Goal: Communication & Community: Answer question/provide support

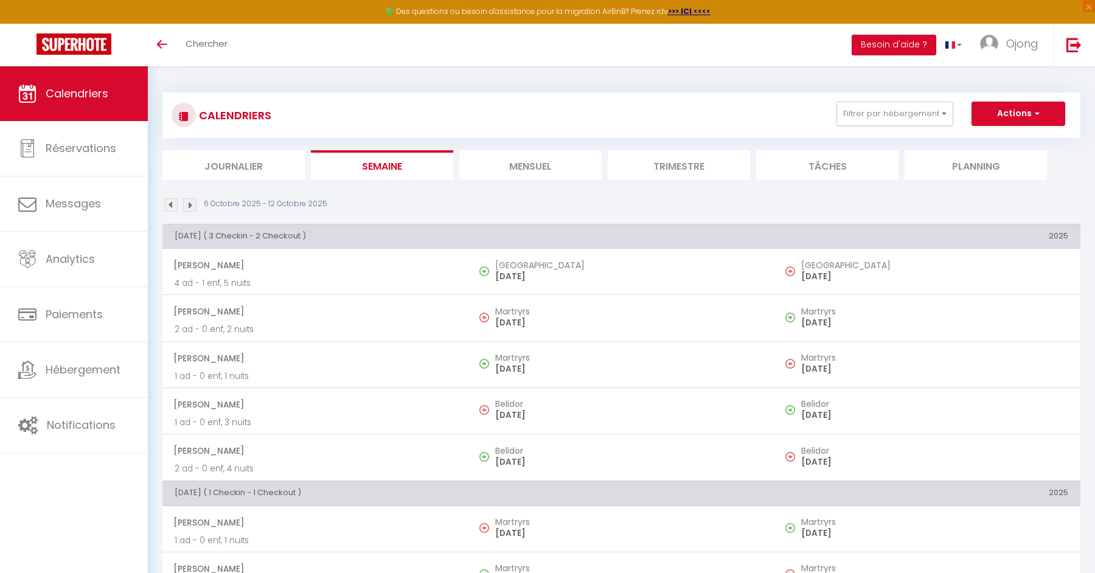
click at [510, 157] on li "Mensuel" at bounding box center [530, 165] width 142 height 30
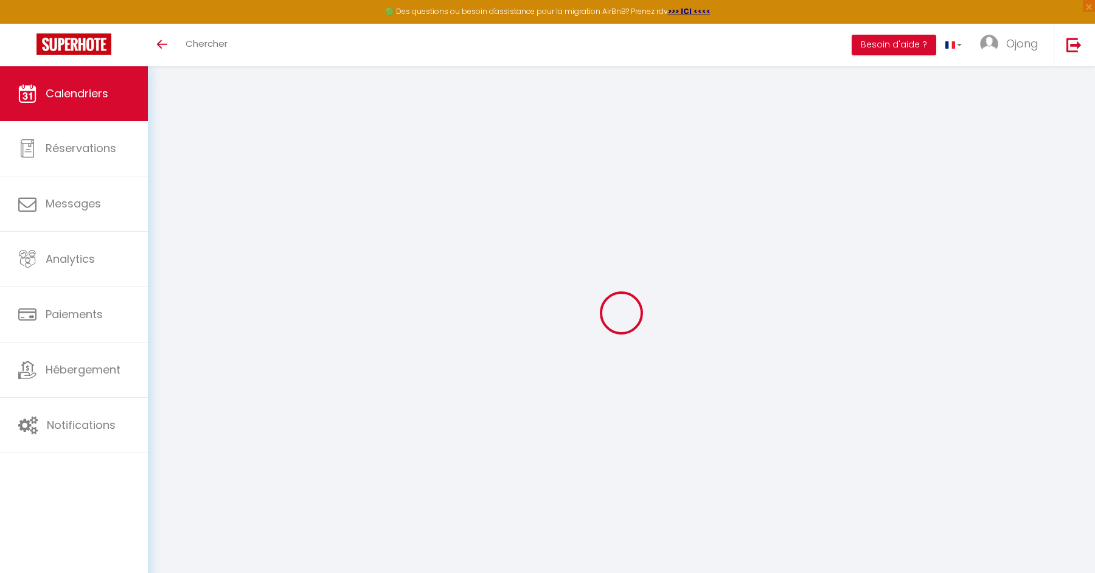
select select
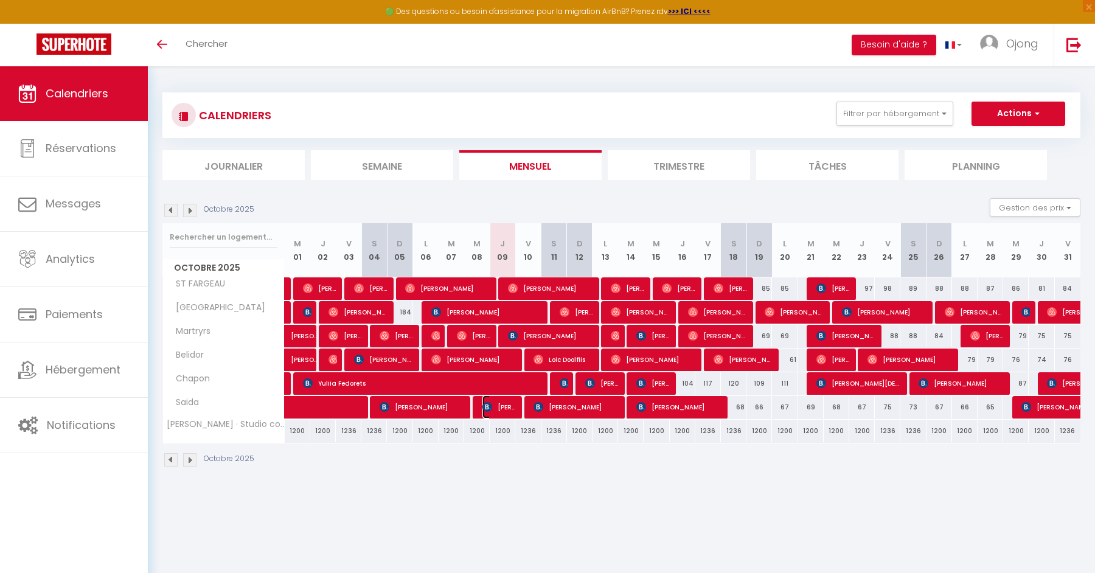
click at [504, 403] on span "[PERSON_NAME]" at bounding box center [499, 406] width 34 height 23
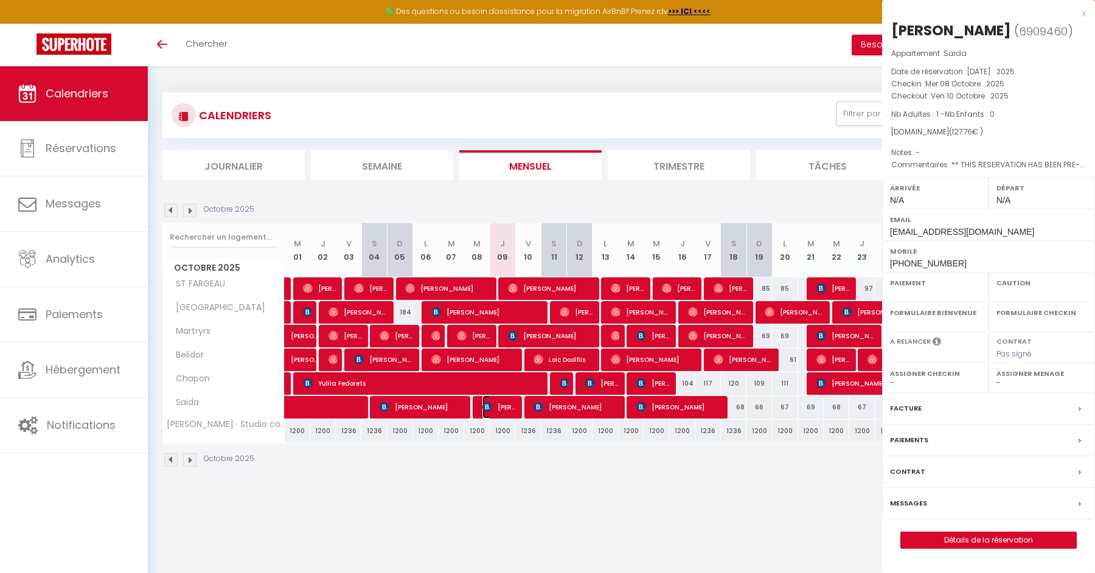
select select "OK"
select select "KO"
select select "0"
select select "1"
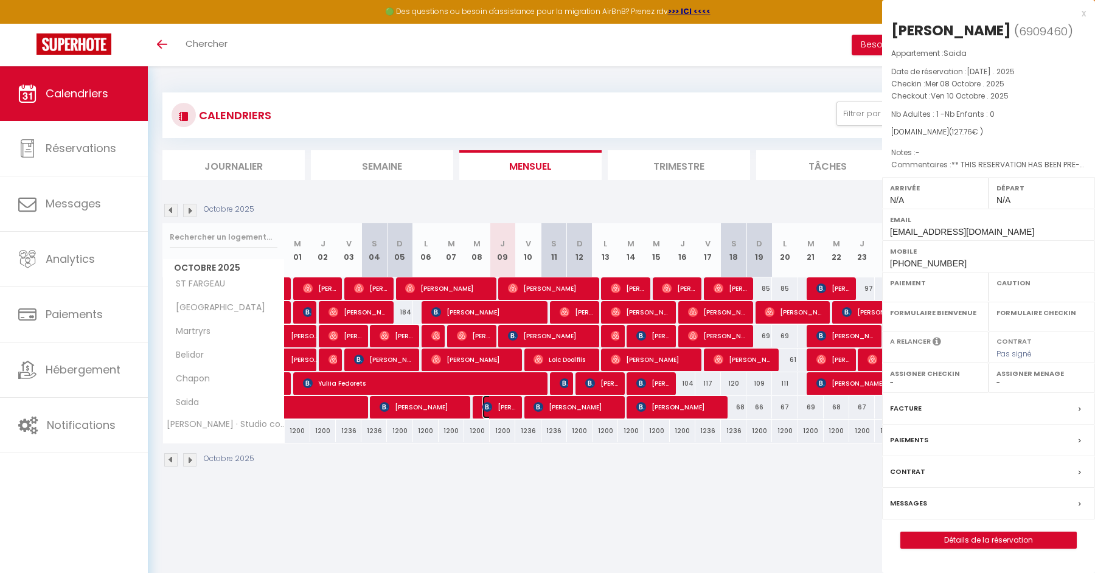
select select
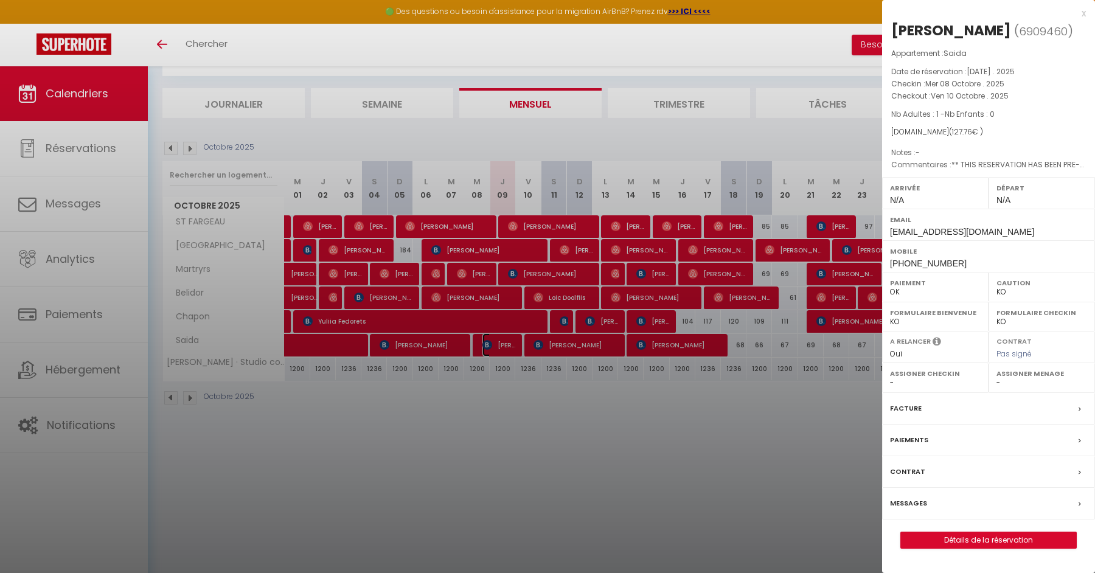
scroll to position [66, 0]
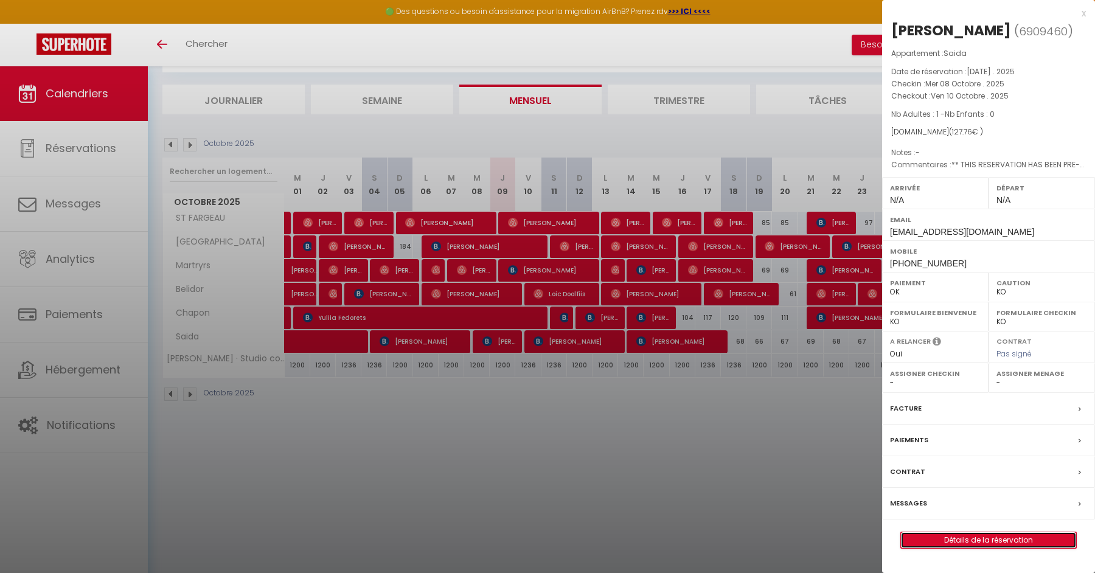
click at [993, 548] on link "Détails de la réservation" at bounding box center [988, 540] width 175 height 16
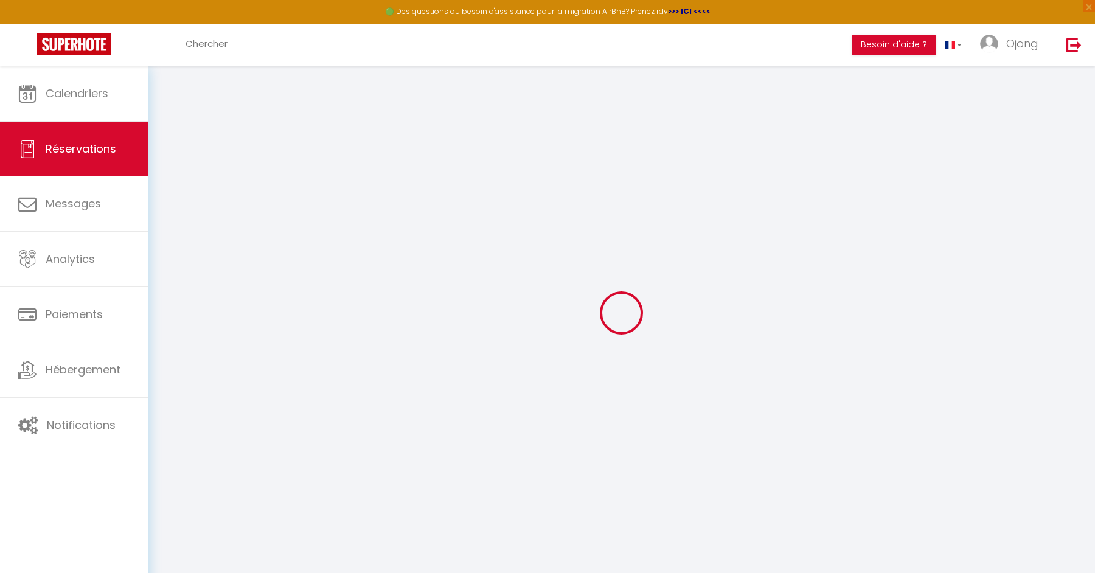
select select
checkbox input "false"
select select
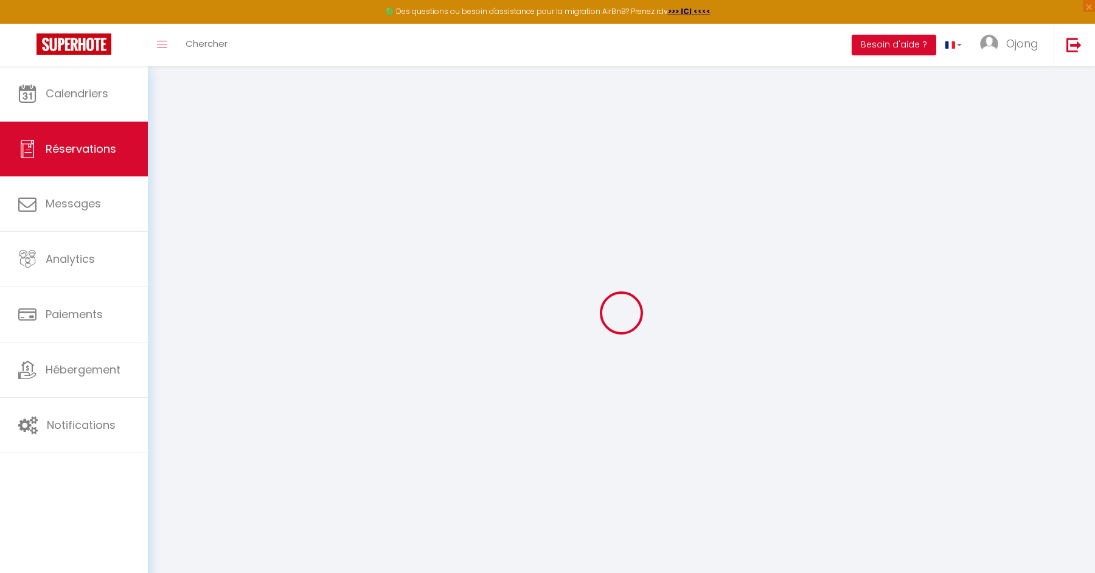
checkbox input "false"
type textarea "** THIS RESERVATION HAS BEEN PRE-PAID ** BOOKING NOTE : Payment charge is EUR 1…"
type input "1.76"
select select
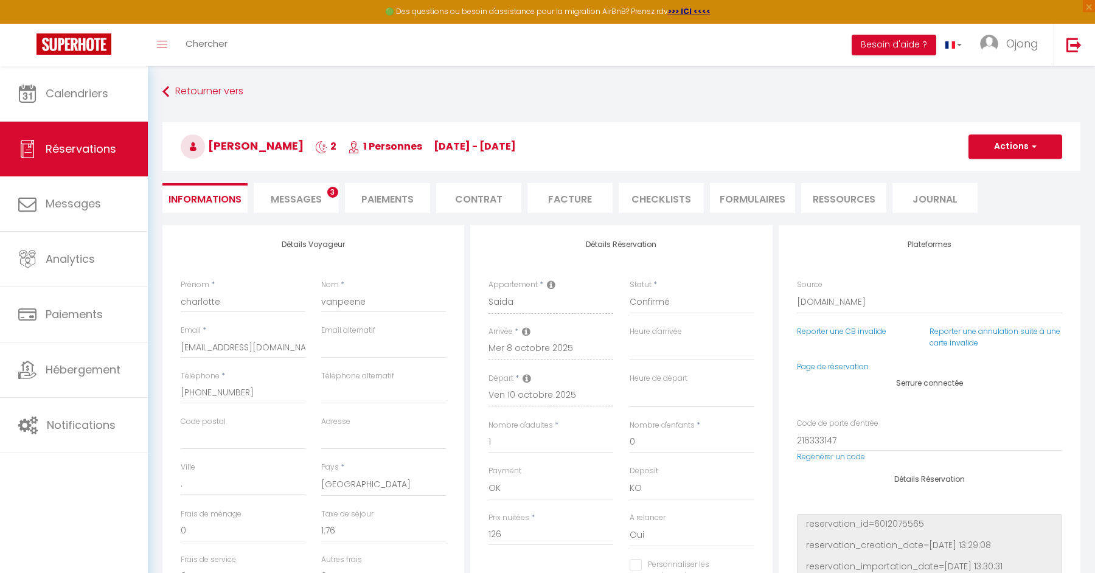
checkbox input "false"
select select
click at [305, 200] on span "Messages" at bounding box center [296, 199] width 51 height 14
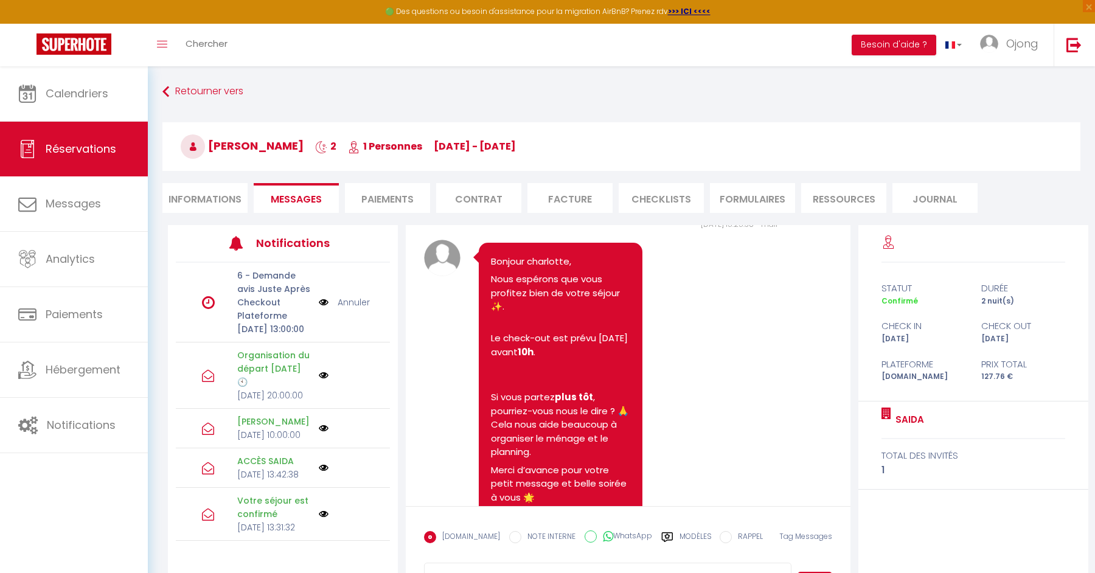
scroll to position [3090, 0]
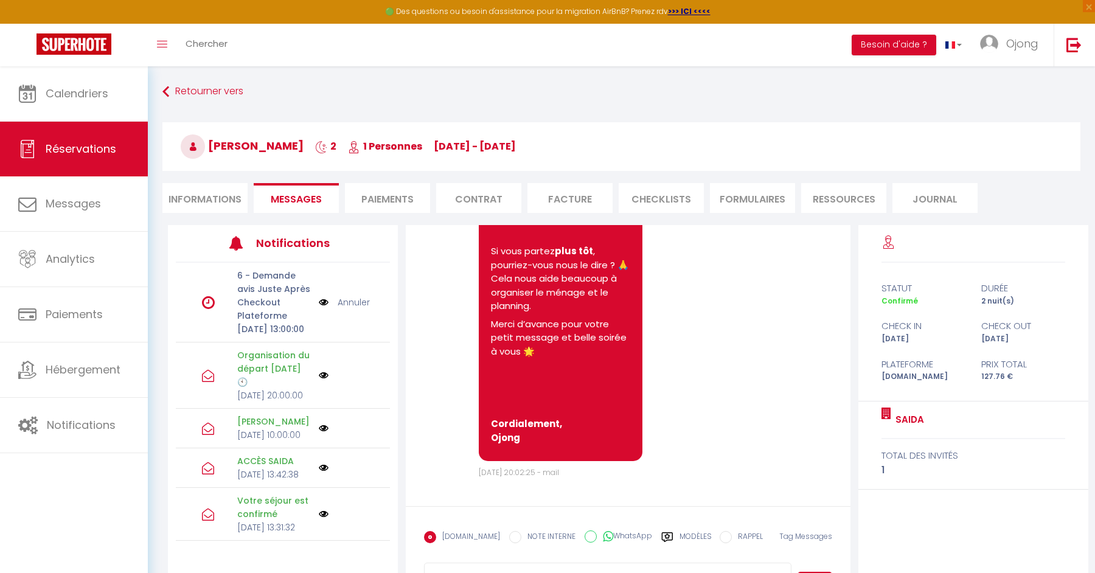
click at [693, 533] on label "Modèles" at bounding box center [695, 541] width 32 height 21
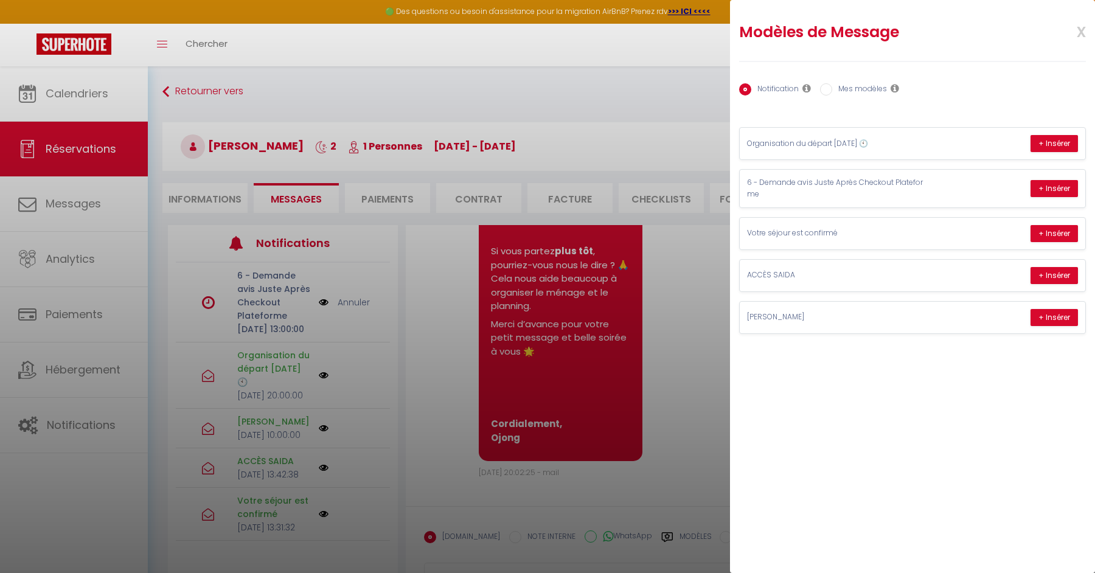
click at [869, 84] on label "Mes modèles" at bounding box center [859, 89] width 55 height 13
click at [832, 84] on input "Mes modèles" at bounding box center [826, 89] width 12 height 12
radio input "true"
radio input "false"
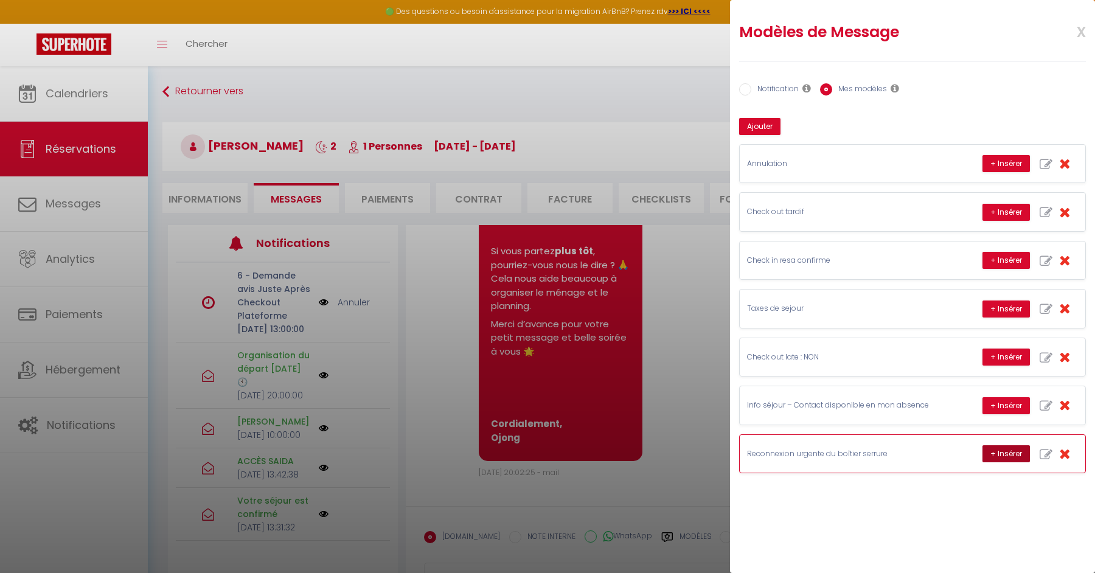
click at [1009, 445] on button "+ Insérer" at bounding box center [1005, 453] width 47 height 17
type textarea "Bonjour charlotte, Nous avons constaté que le boîtier blanc branché sur la box …"
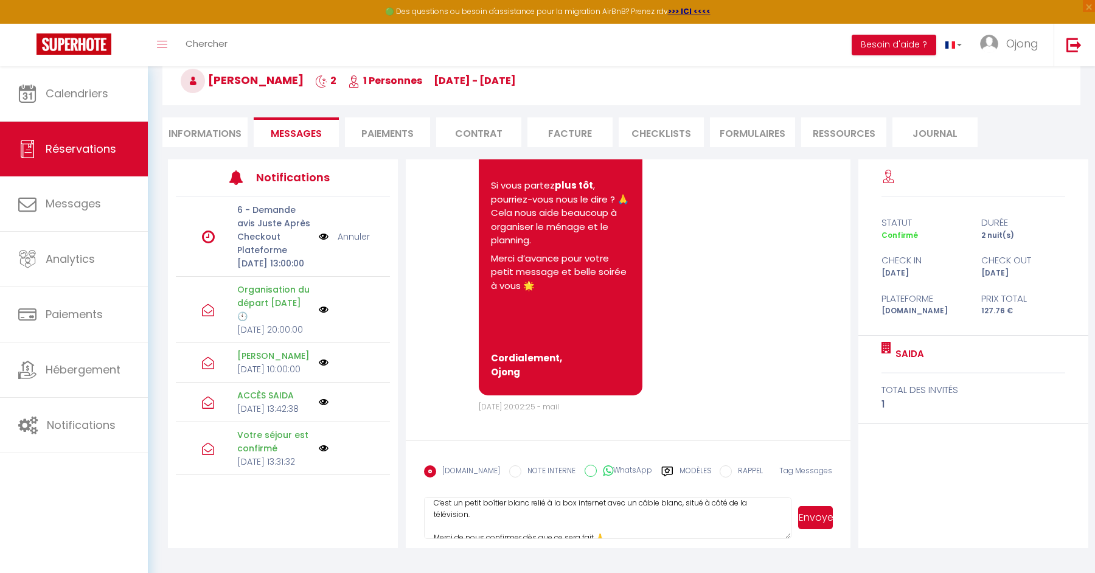
scroll to position [137, 0]
click at [820, 516] on button "Envoyer" at bounding box center [815, 517] width 35 height 23
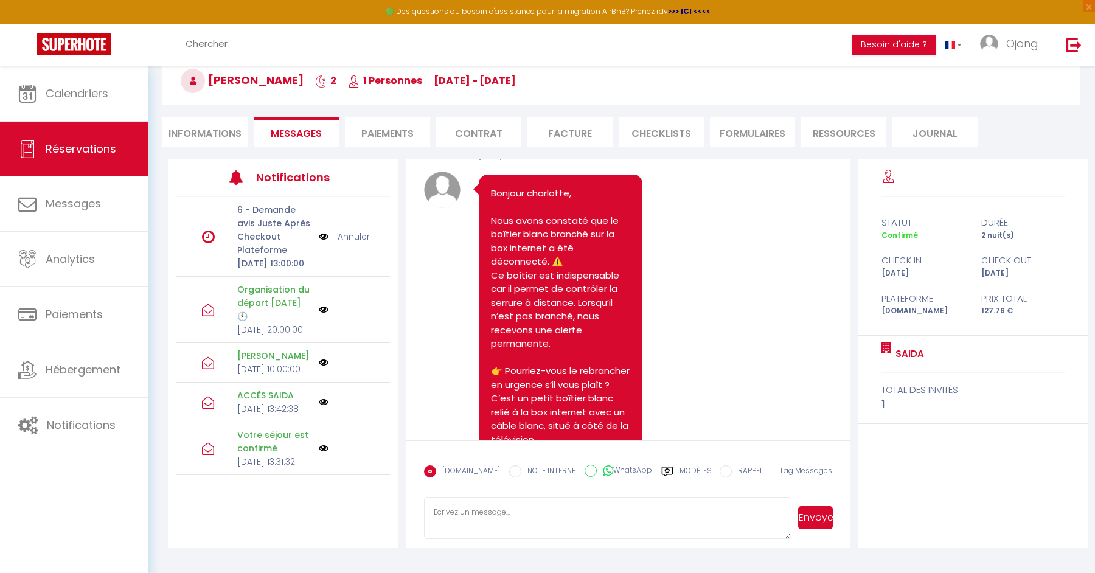
scroll to position [3325, 0]
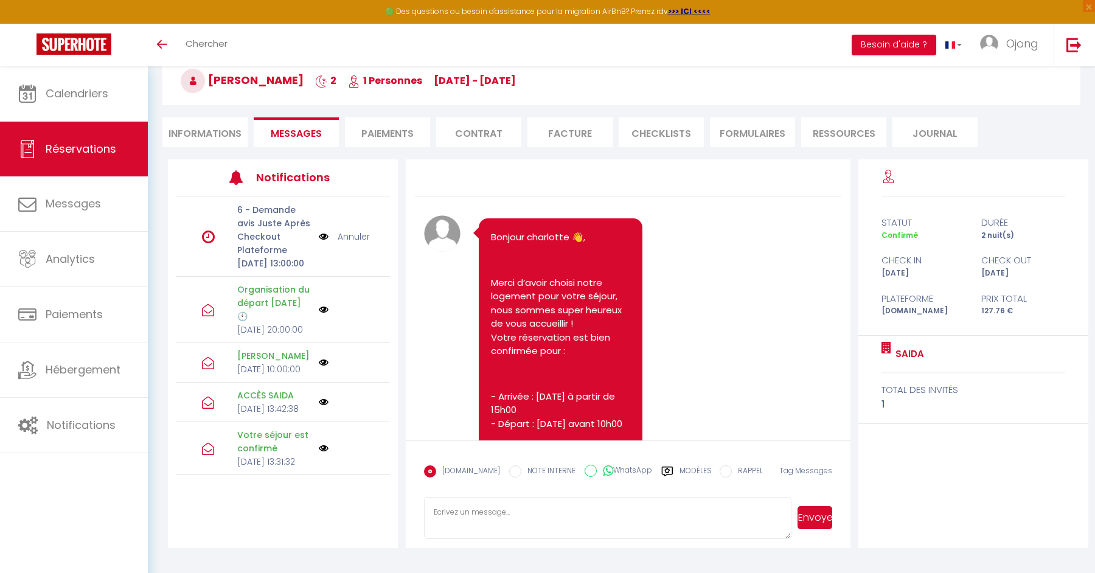
scroll to position [3486, 0]
